Goal: Obtain resource: Obtain resource

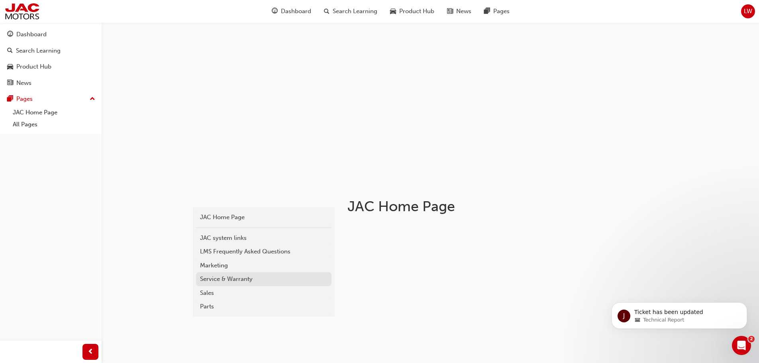
click at [224, 280] on div "Service & Warranty" at bounding box center [263, 278] width 127 height 9
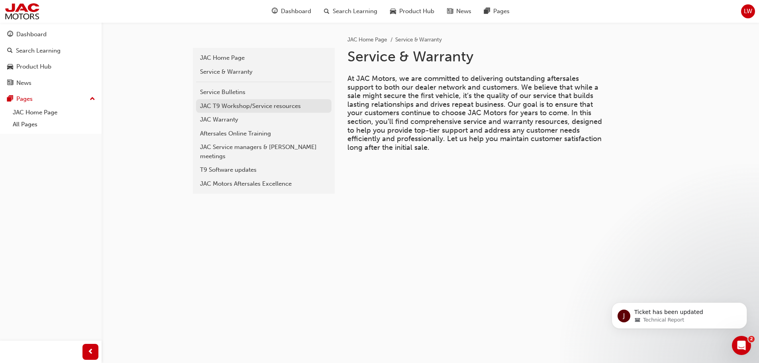
click at [249, 108] on div "JAC T9 Workshop/Service resources" at bounding box center [263, 106] width 127 height 9
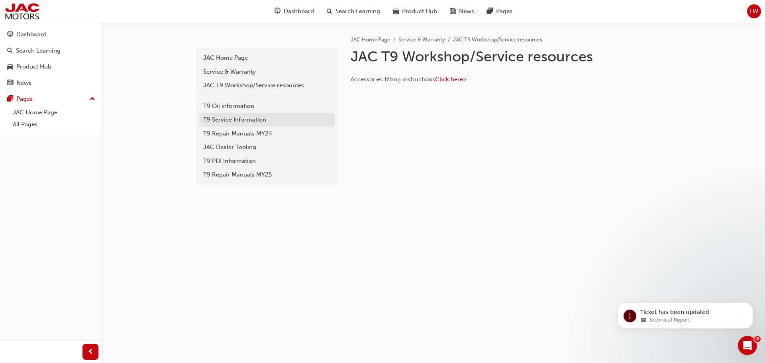
click at [245, 118] on div "T9 Service Information" at bounding box center [266, 119] width 127 height 9
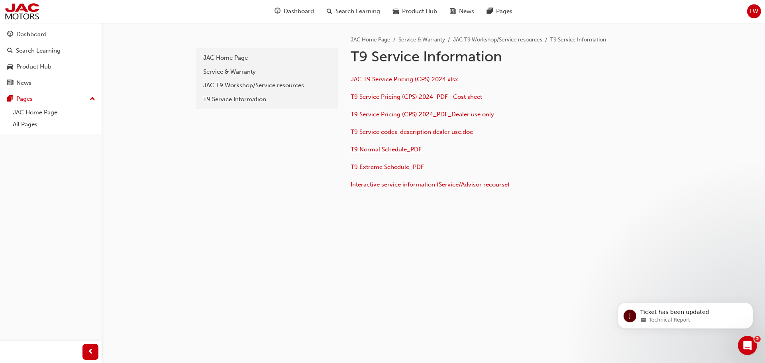
click at [386, 149] on span "T9 Normal Schedule_PDF" at bounding box center [386, 149] width 71 height 7
